Goal: Task Accomplishment & Management: Manage account settings

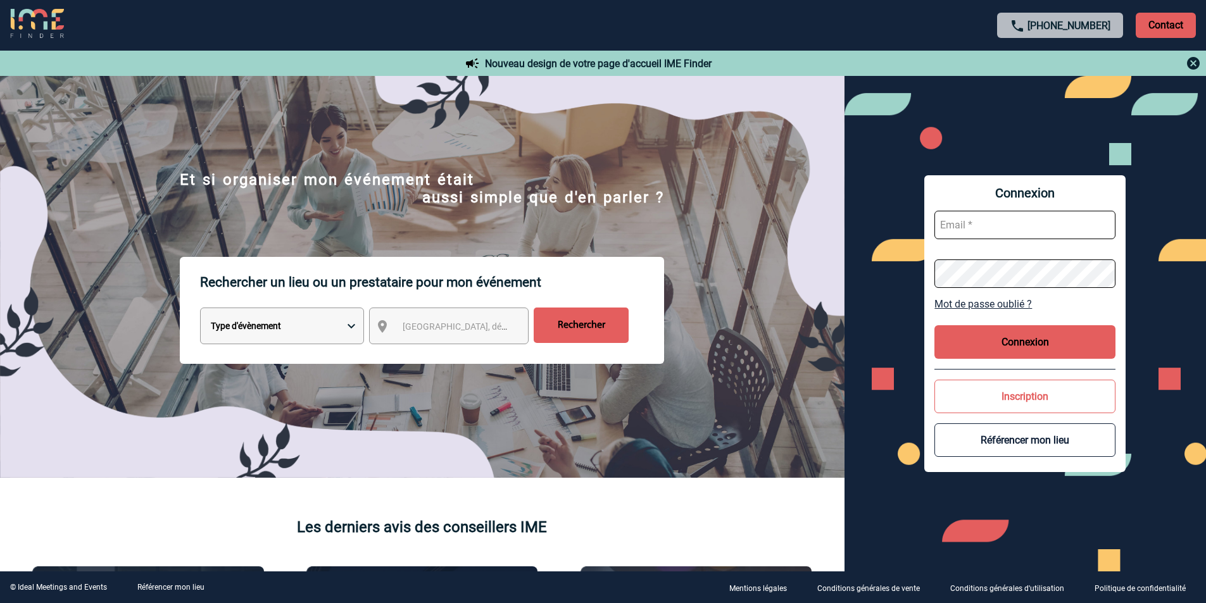
type input "[EMAIL_ADDRESS][DOMAIN_NAME]"
click at [1011, 337] on button "Connexion" at bounding box center [1024, 342] width 181 height 34
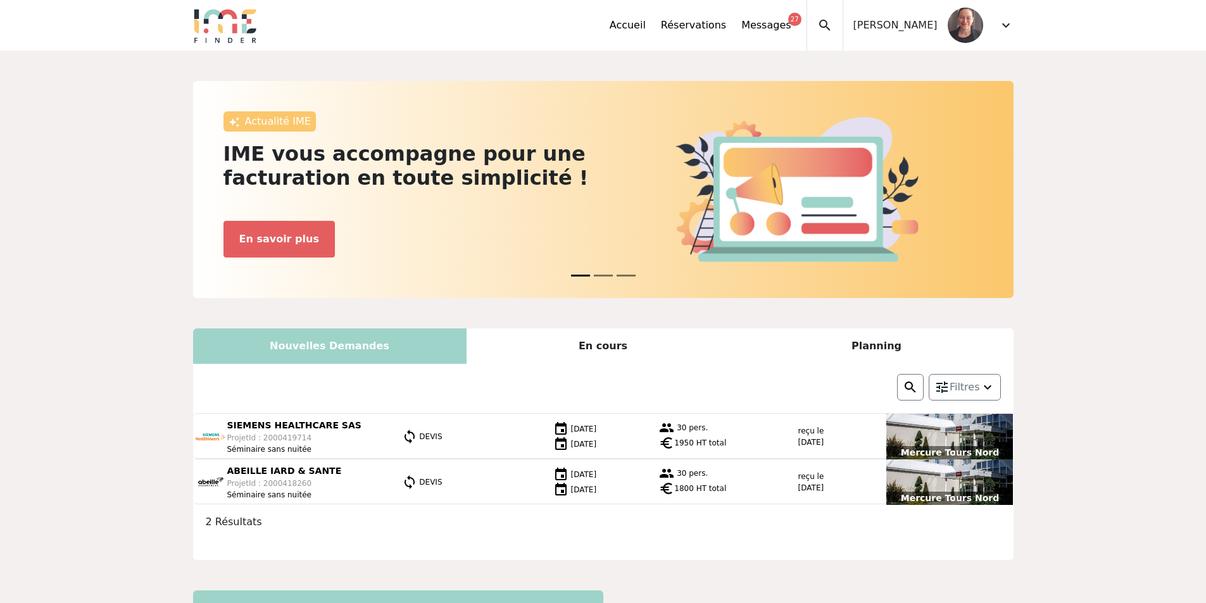
click at [1005, 30] on span "expand_more" at bounding box center [1005, 25] width 15 height 15
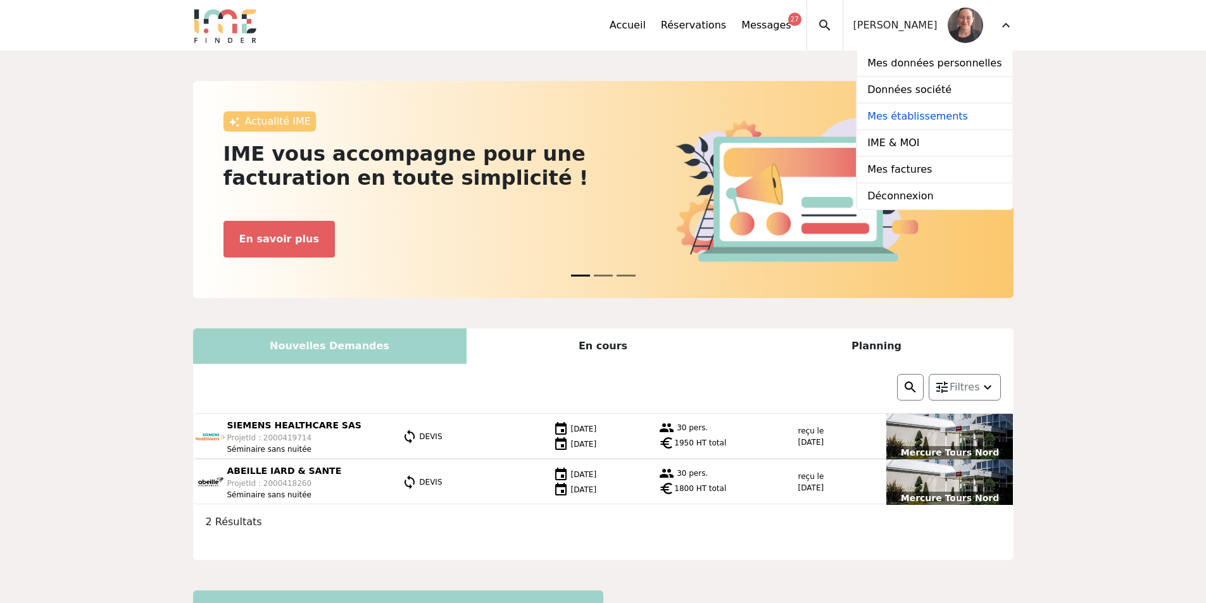
click at [940, 113] on link "Mes établissements" at bounding box center [934, 117] width 154 height 27
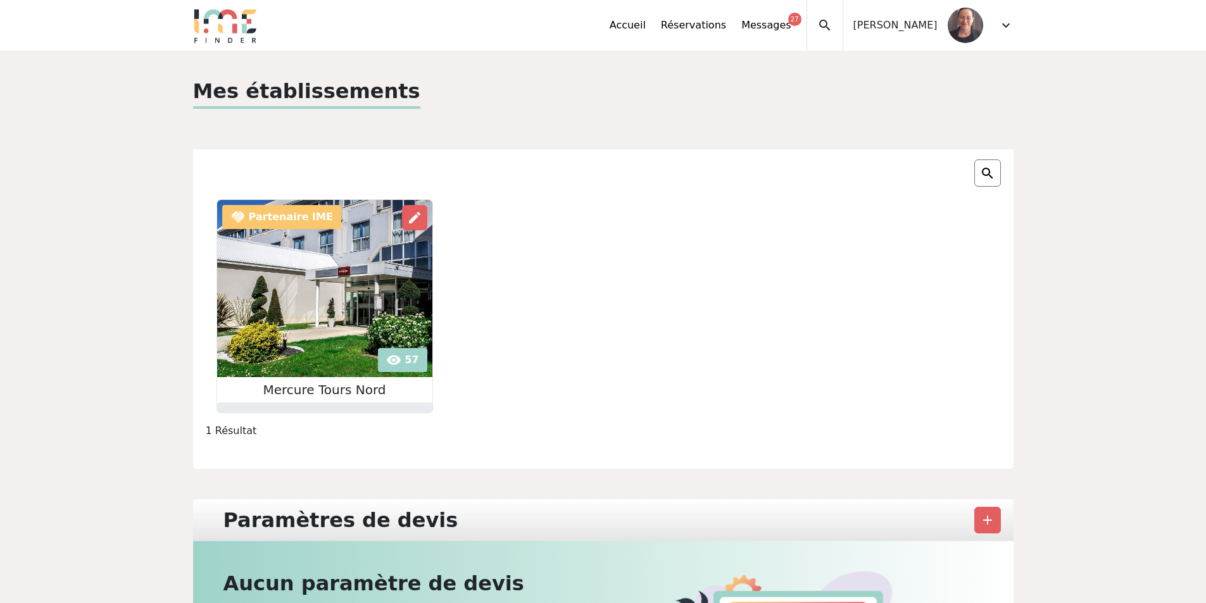
click at [291, 287] on img at bounding box center [324, 288] width 215 height 177
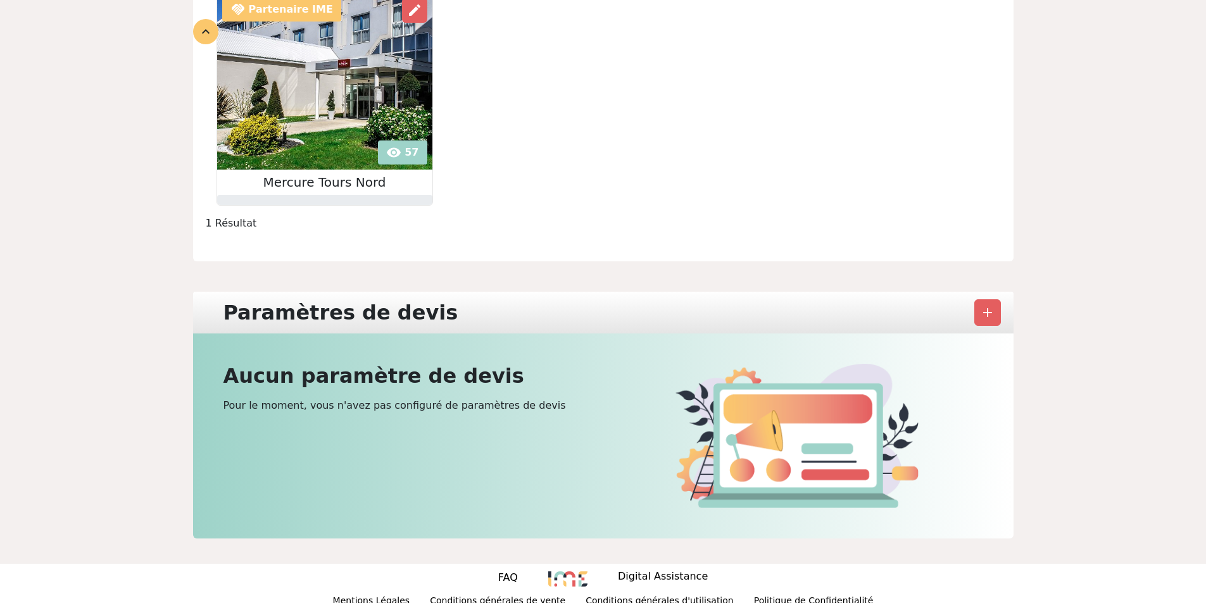
scroll to position [220, 0]
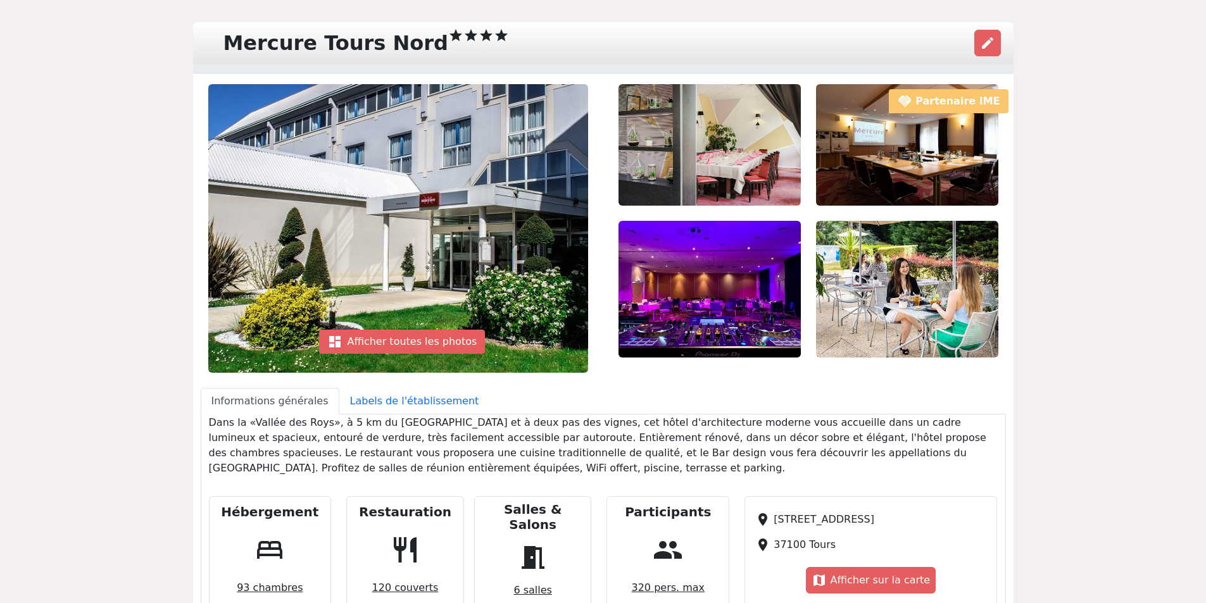
scroll to position [82, 0]
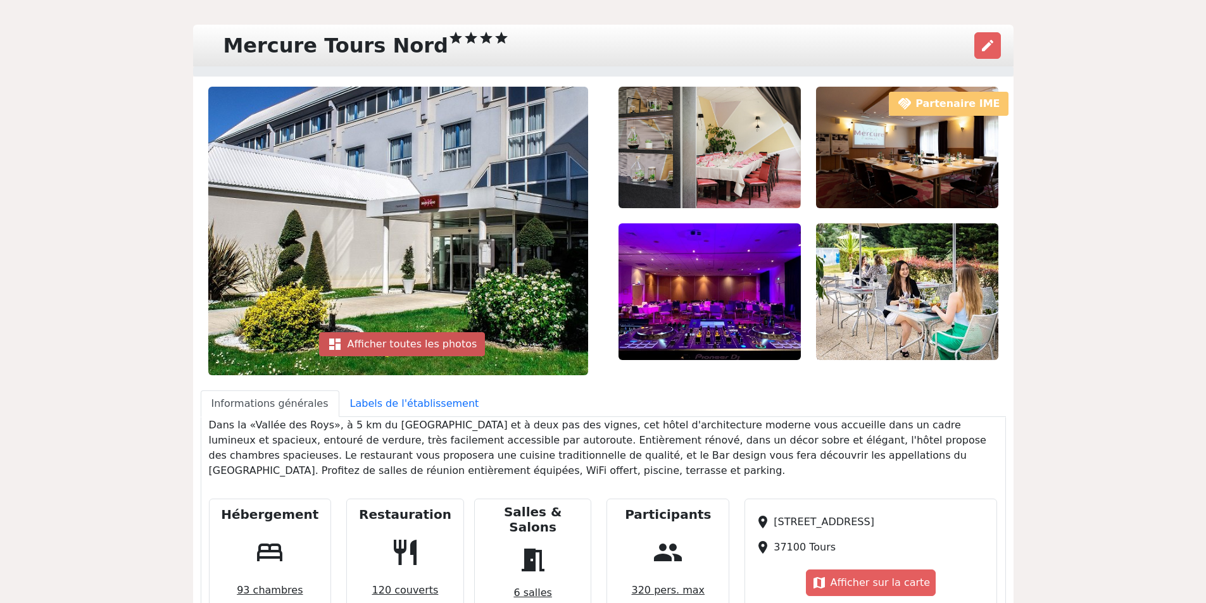
click at [401, 340] on div "dashboard Afficher toutes les photos" at bounding box center [402, 344] width 167 height 24
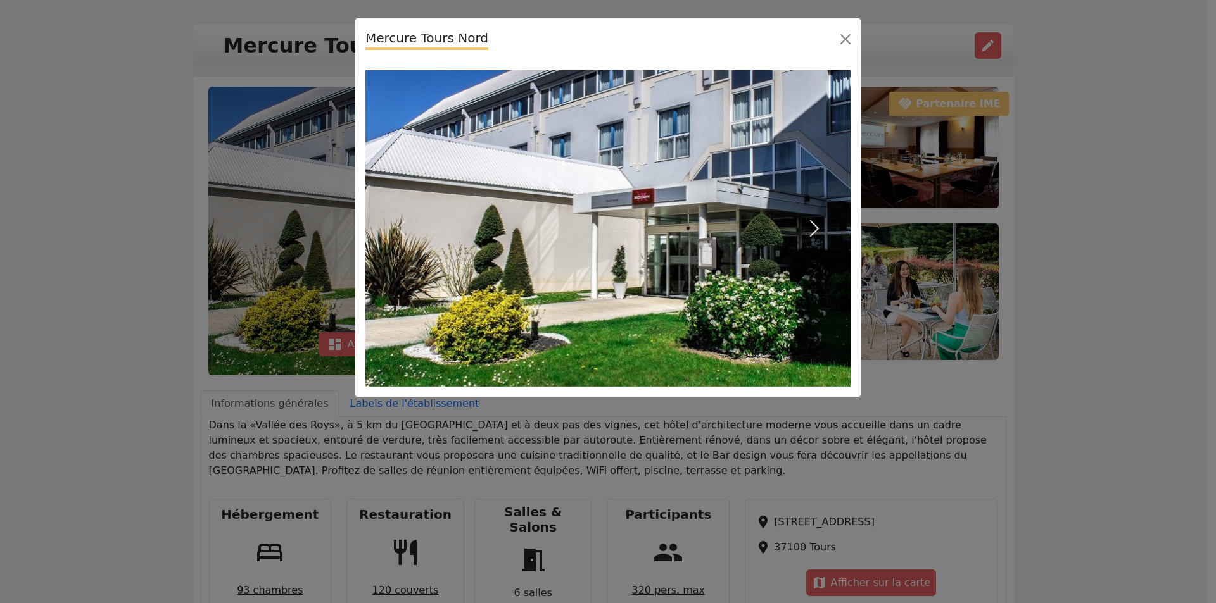
click at [812, 230] on span "button" at bounding box center [814, 228] width 20 height 20
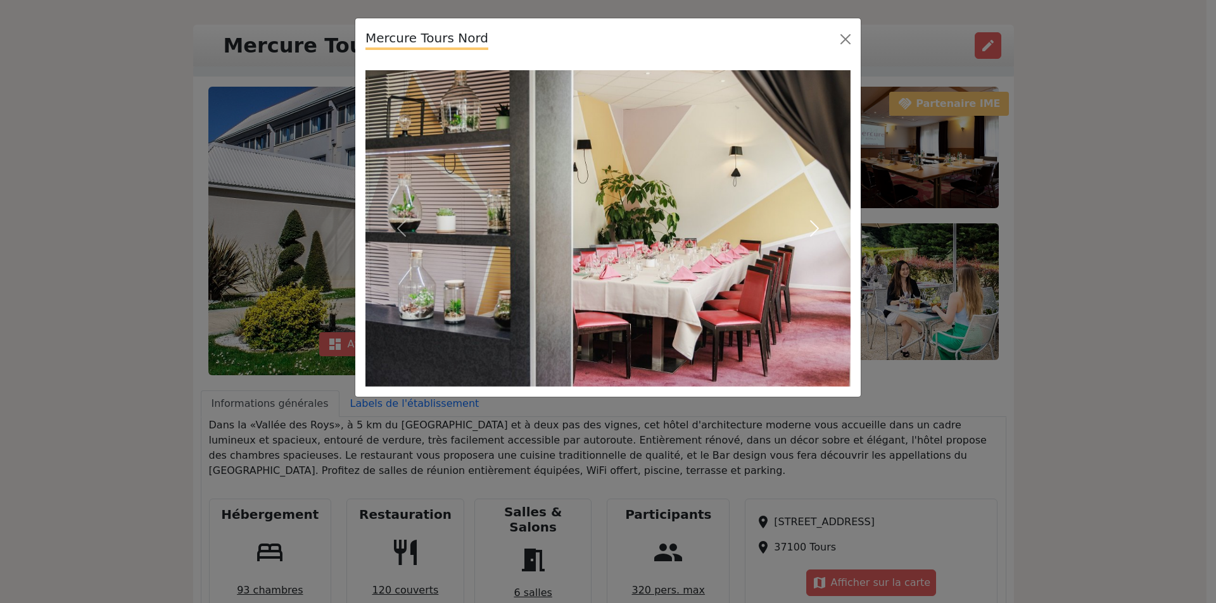
click at [812, 230] on span "button" at bounding box center [814, 228] width 20 height 20
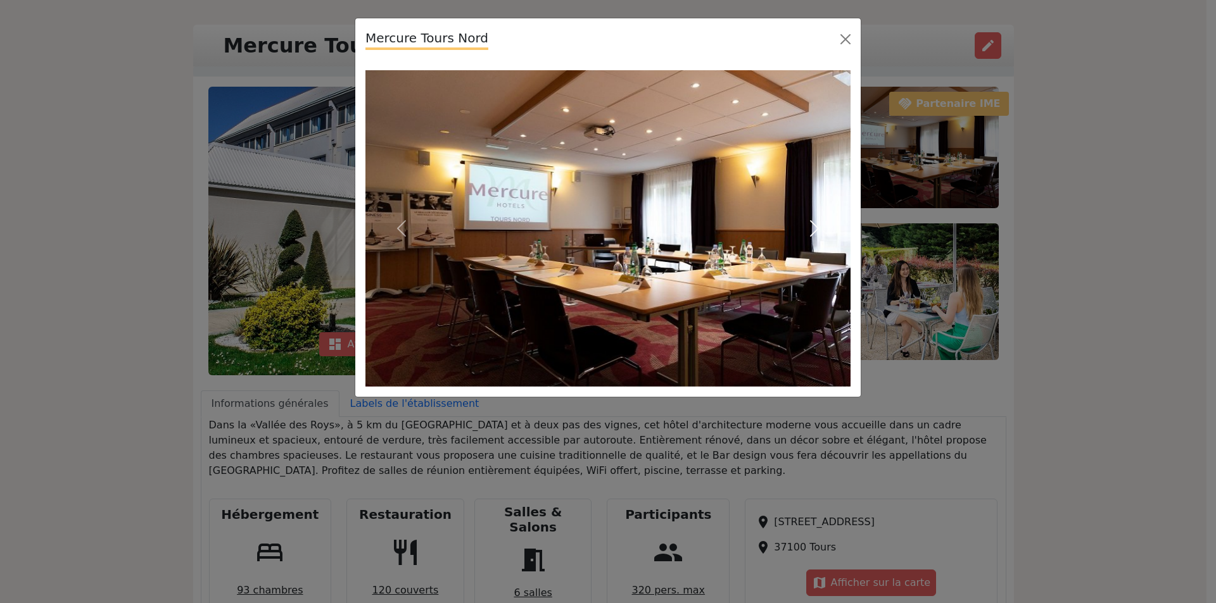
click at [812, 230] on span "button" at bounding box center [814, 228] width 20 height 20
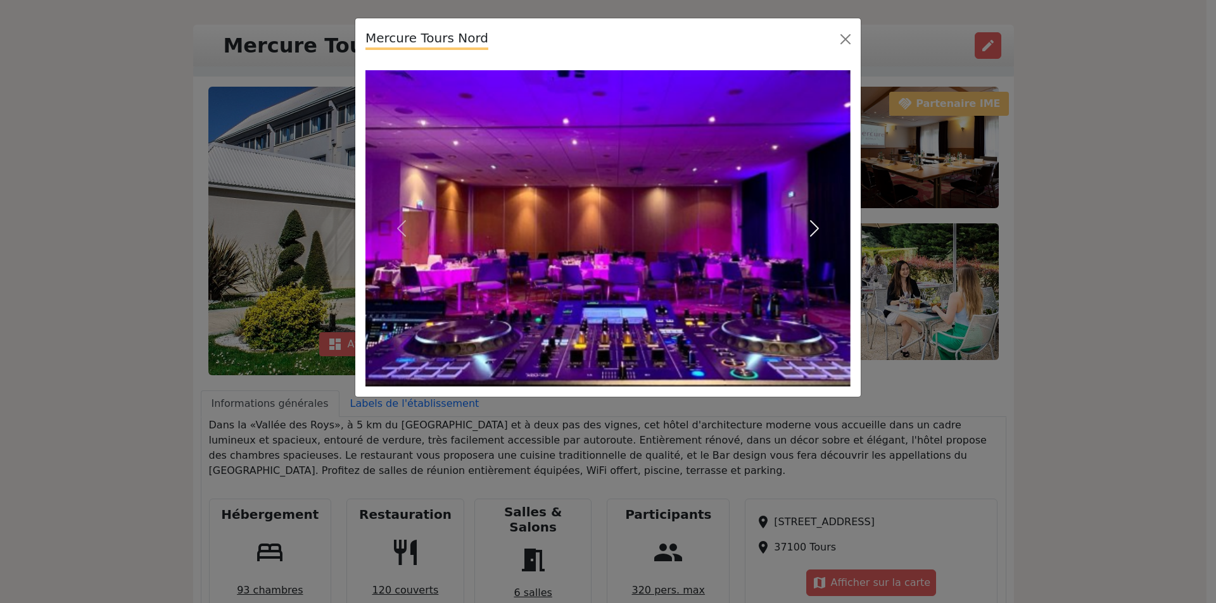
click at [812, 230] on span "button" at bounding box center [814, 228] width 20 height 20
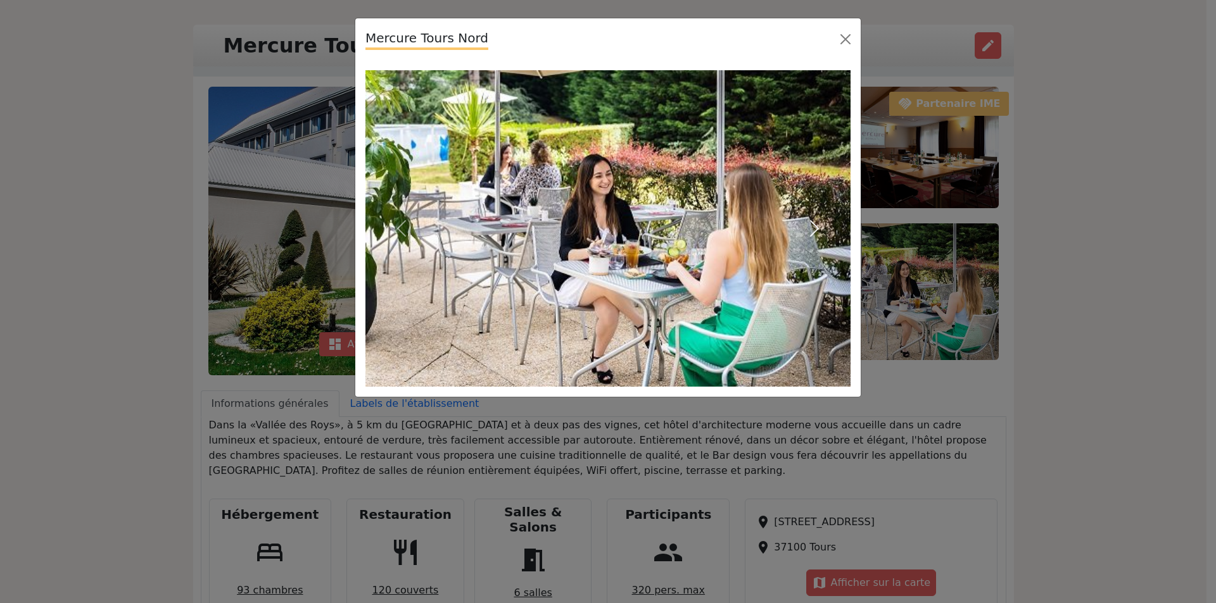
click at [812, 230] on span "button" at bounding box center [814, 228] width 20 height 20
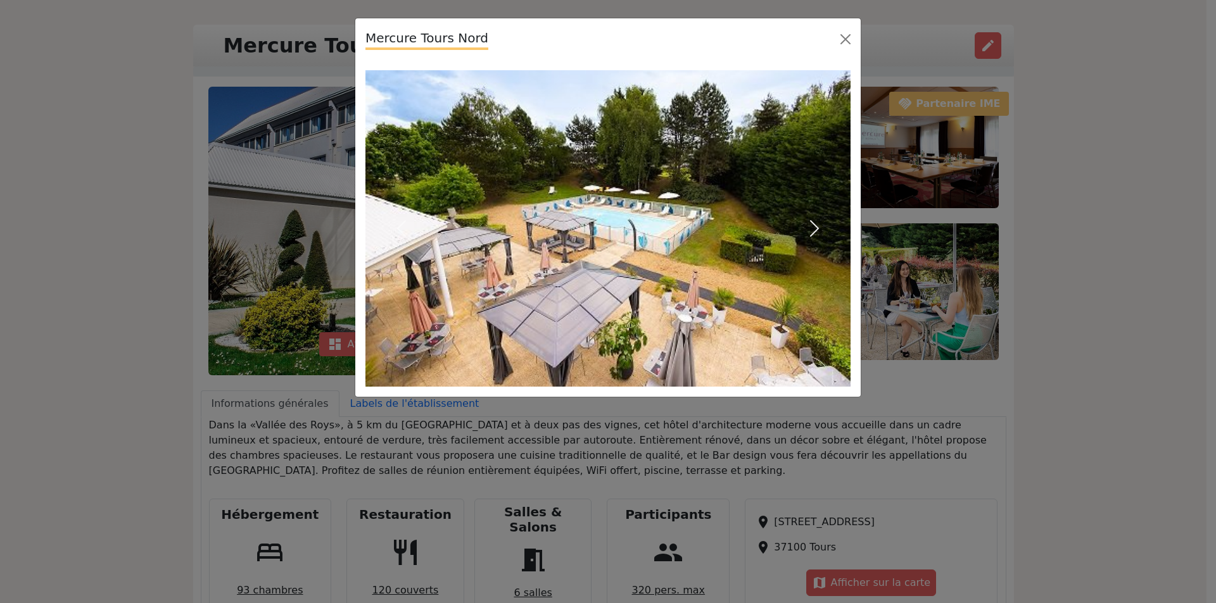
click at [812, 230] on span "button" at bounding box center [814, 228] width 20 height 20
click at [814, 229] on span "button" at bounding box center [814, 228] width 20 height 20
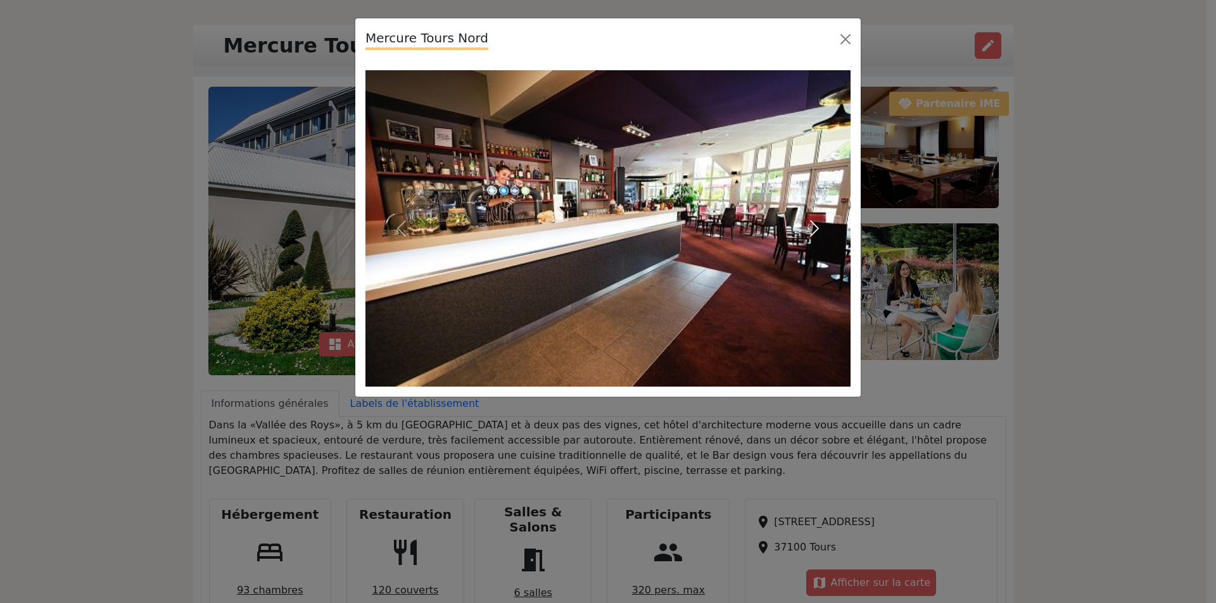
click at [814, 229] on span "button" at bounding box center [814, 228] width 20 height 20
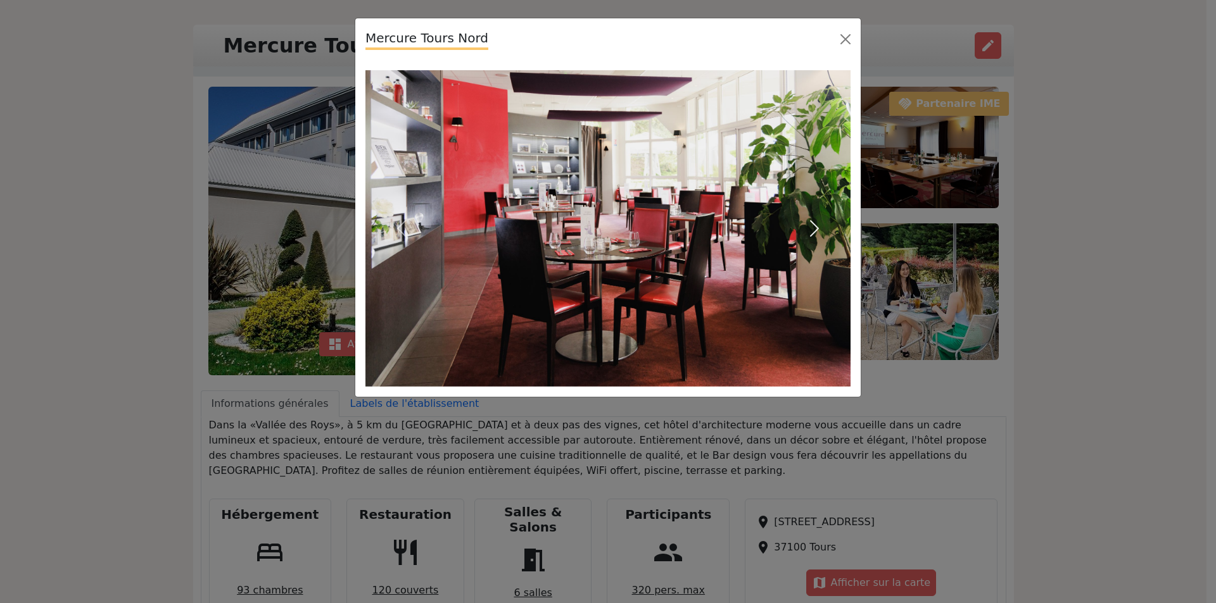
click at [814, 229] on span "button" at bounding box center [814, 228] width 20 height 20
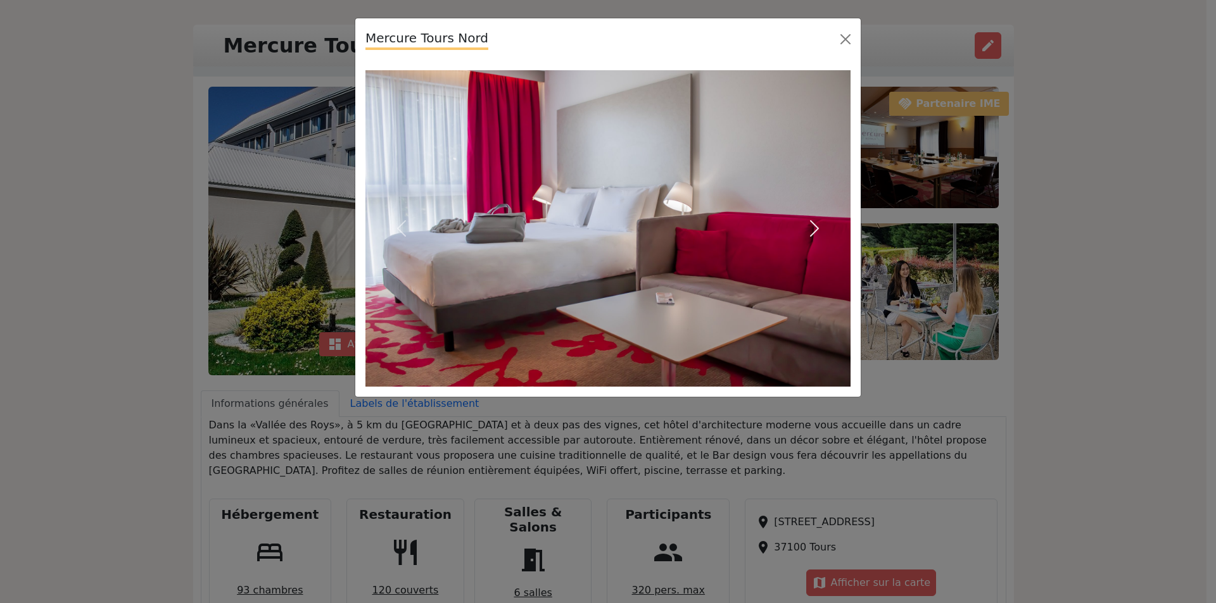
click at [814, 229] on span "button" at bounding box center [814, 228] width 20 height 20
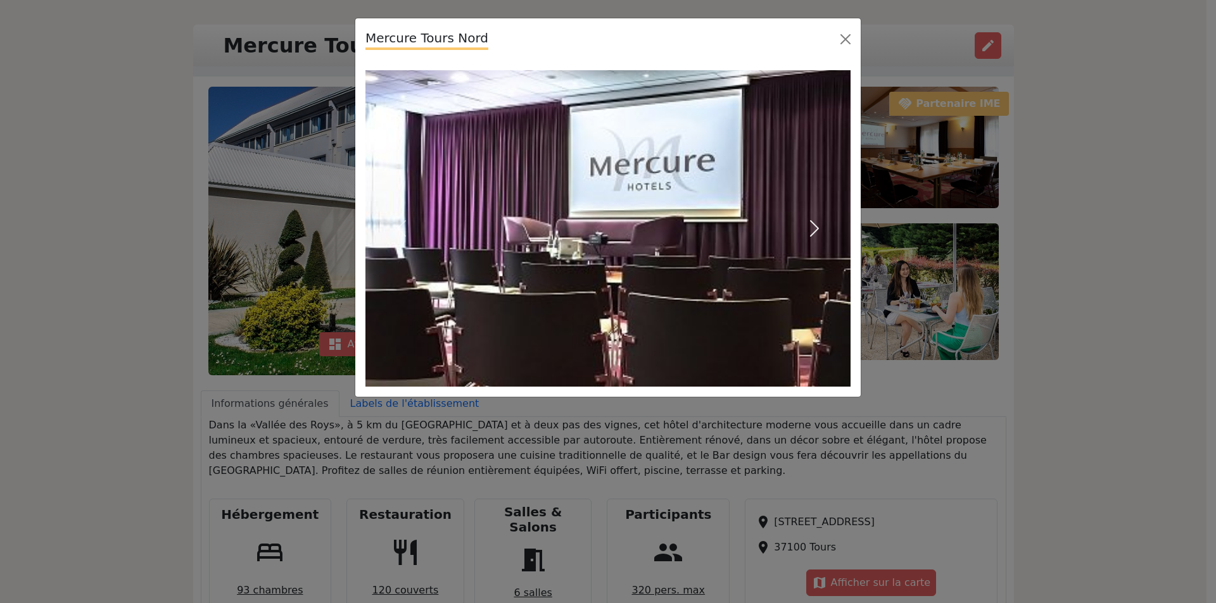
click at [814, 229] on span "button" at bounding box center [814, 228] width 20 height 20
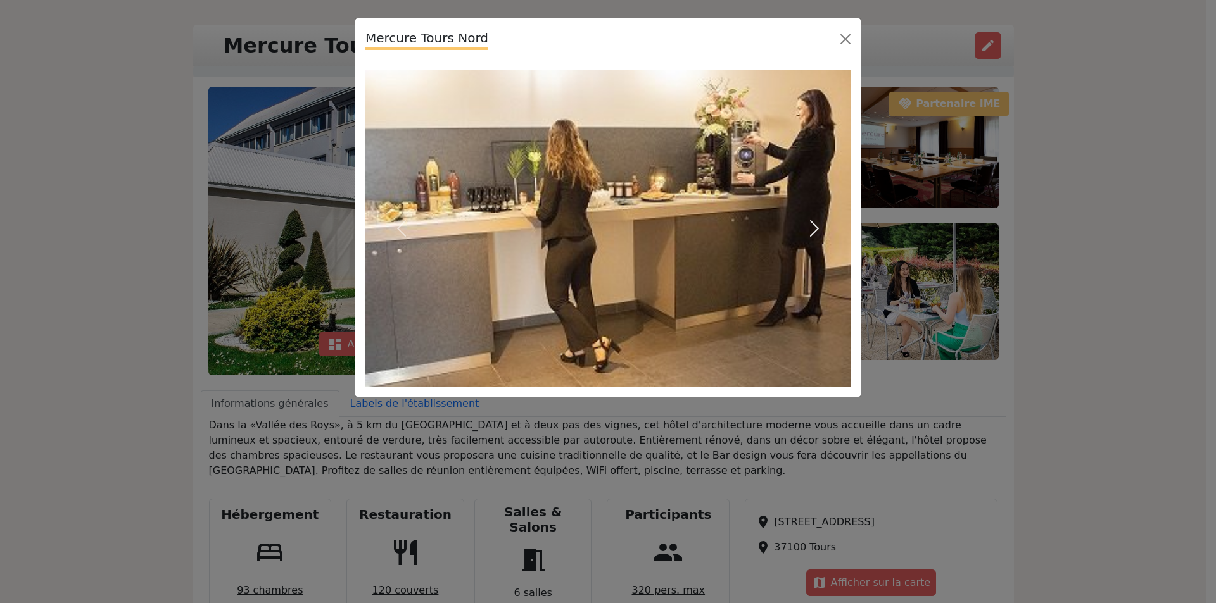
click at [814, 229] on span "button" at bounding box center [814, 228] width 20 height 20
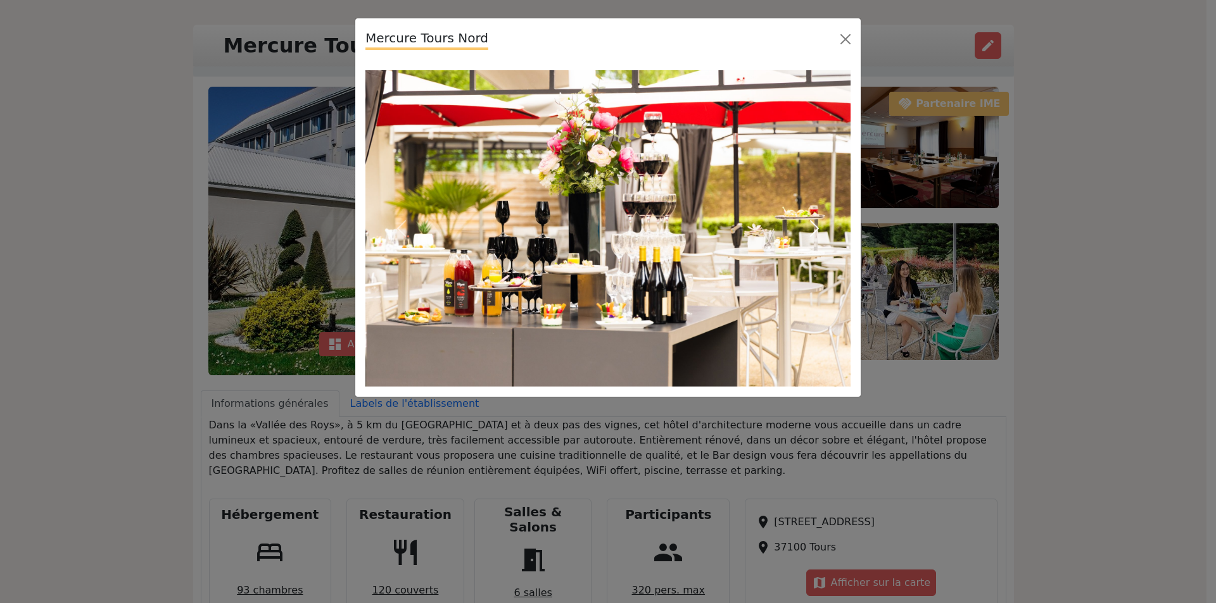
click at [814, 229] on span "button" at bounding box center [814, 228] width 20 height 20
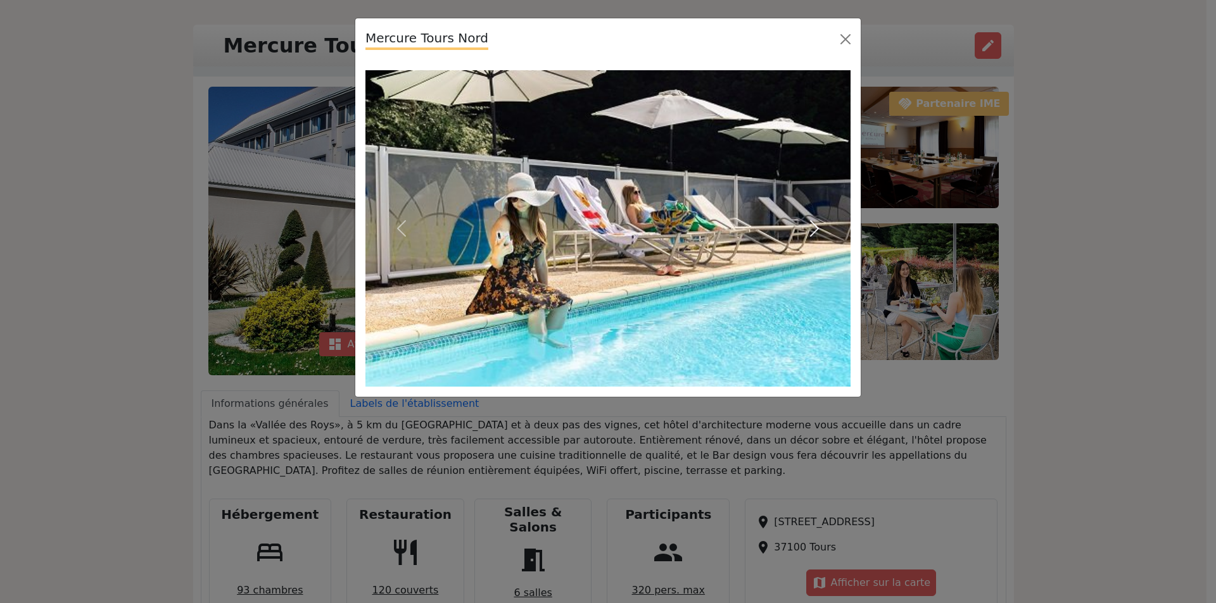
click at [814, 229] on span "button" at bounding box center [814, 228] width 20 height 20
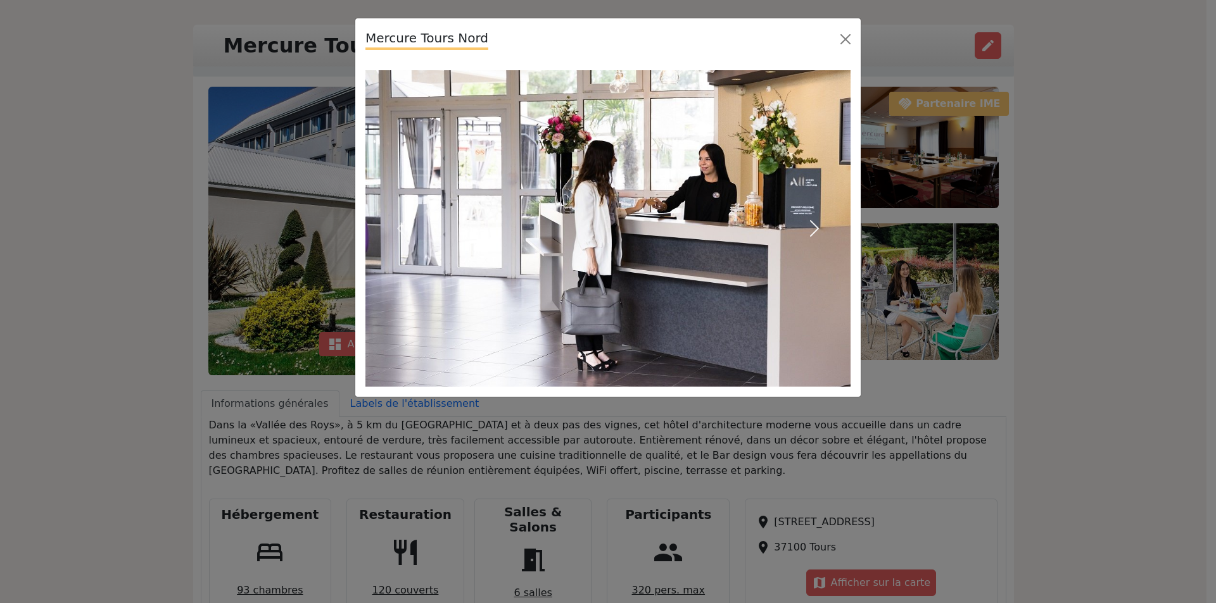
click at [814, 229] on span "button" at bounding box center [814, 228] width 20 height 20
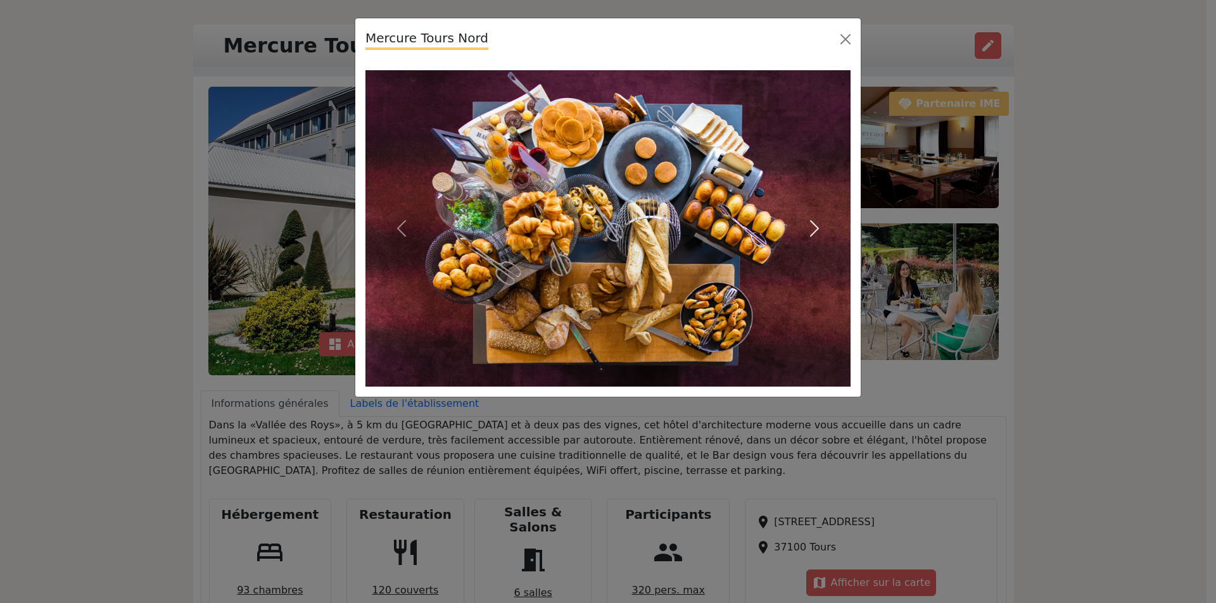
click at [814, 229] on span "button" at bounding box center [814, 228] width 20 height 20
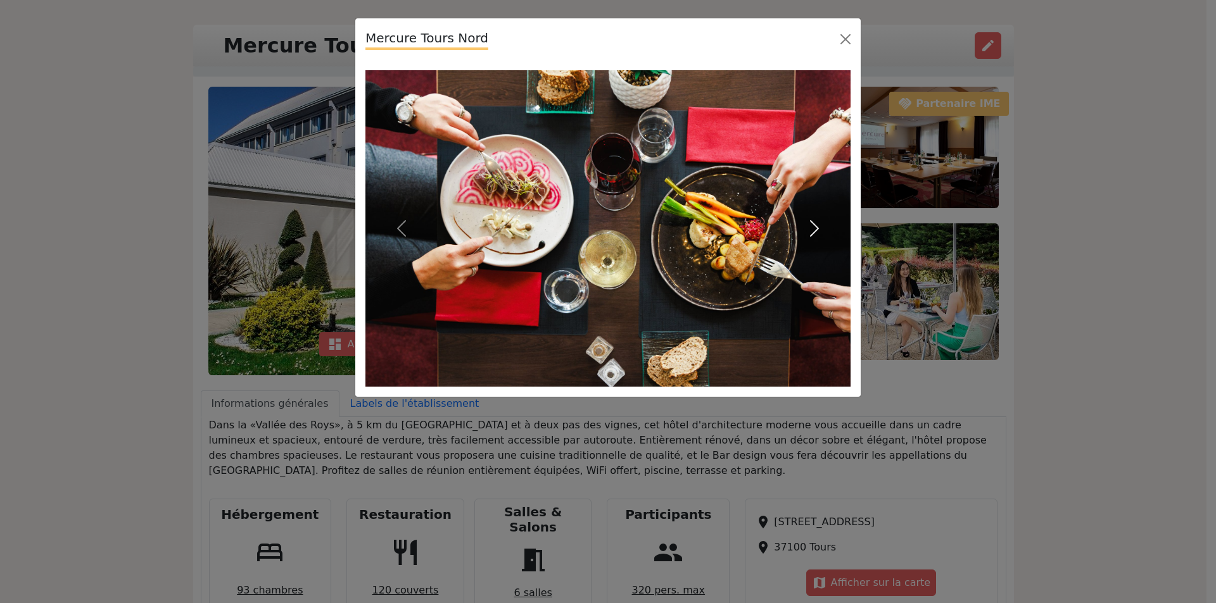
click at [814, 229] on span "button" at bounding box center [814, 228] width 20 height 20
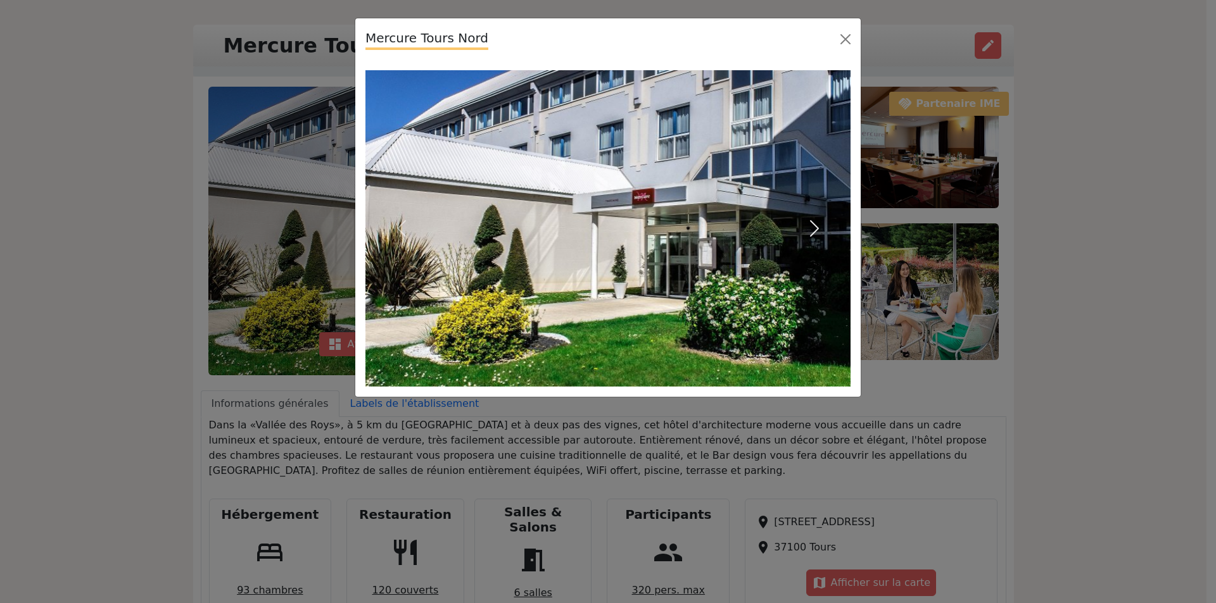
click at [814, 229] on span "button" at bounding box center [814, 228] width 20 height 20
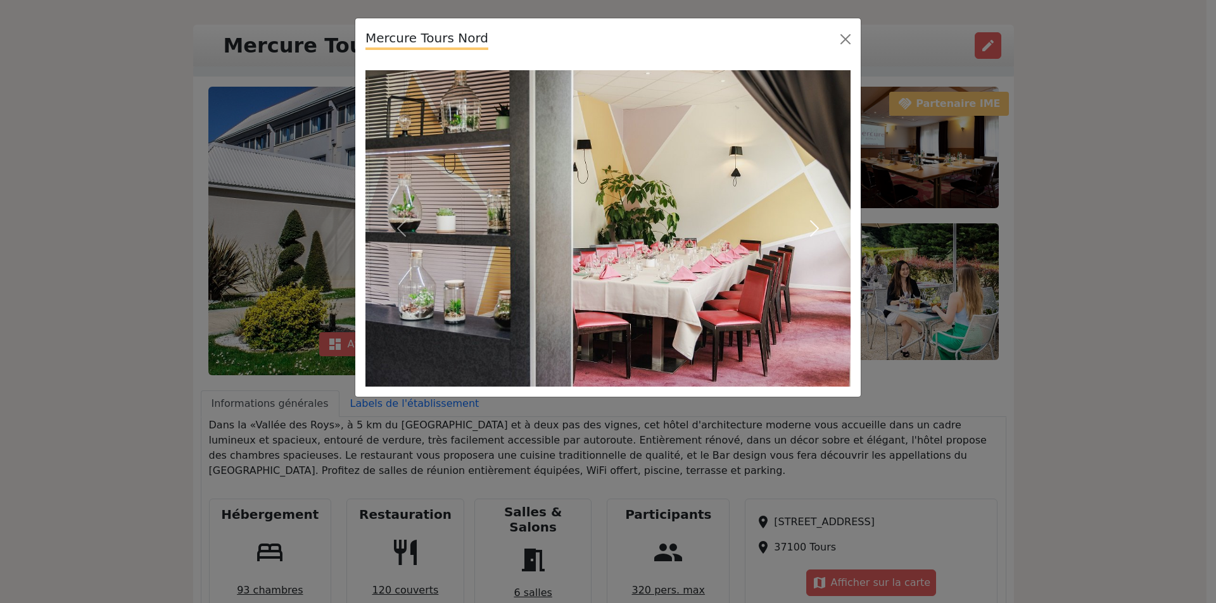
click at [814, 229] on span "button" at bounding box center [814, 228] width 20 height 20
click at [839, 42] on button "Close" at bounding box center [845, 39] width 20 height 20
